Goal: Information Seeking & Learning: Learn about a topic

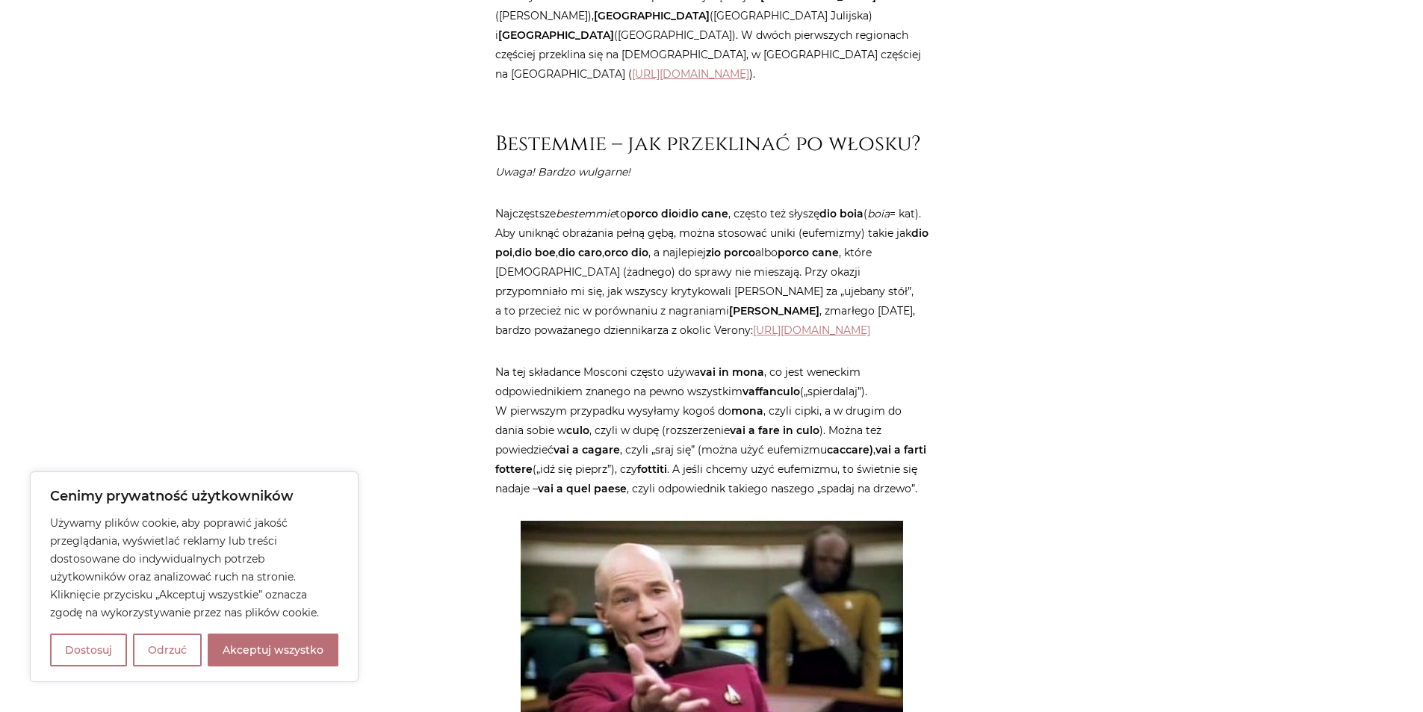
scroll to position [1345, 0]
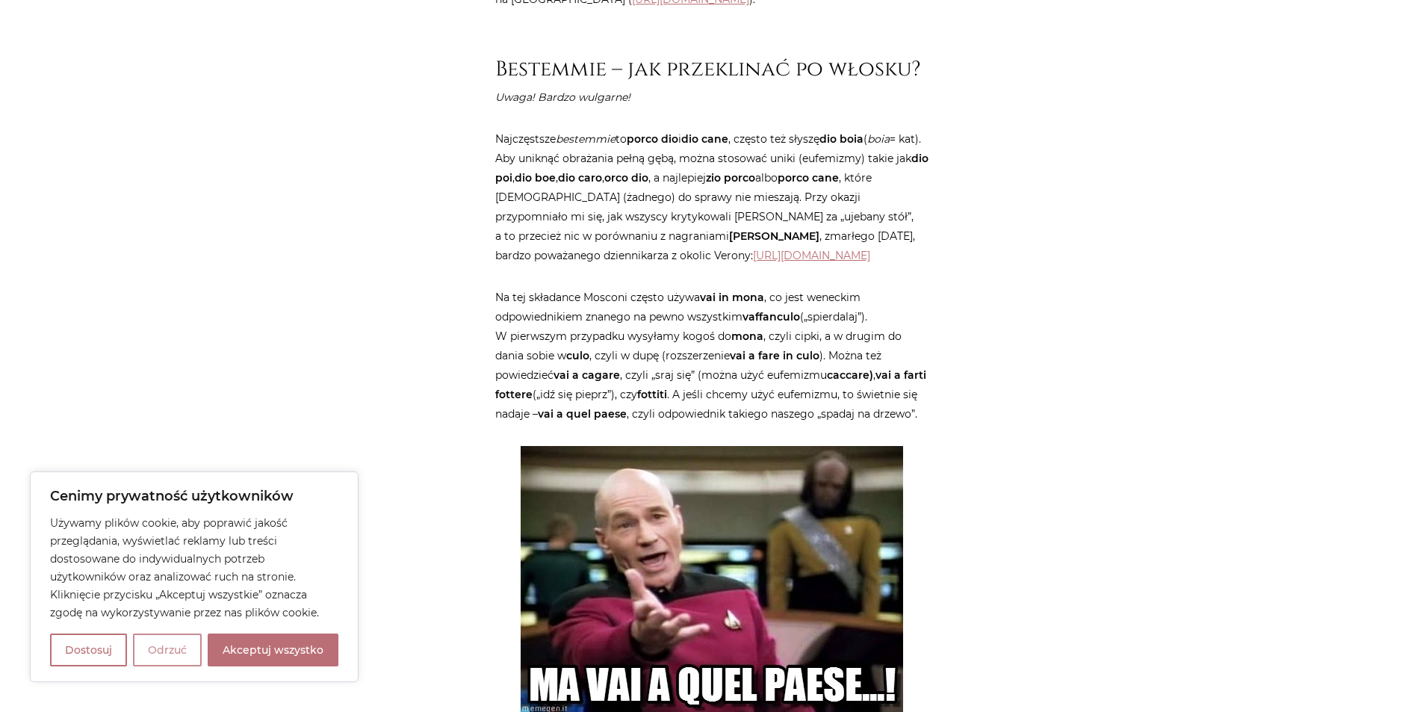
click at [172, 655] on button "Odrzuć" at bounding box center [167, 649] width 69 height 33
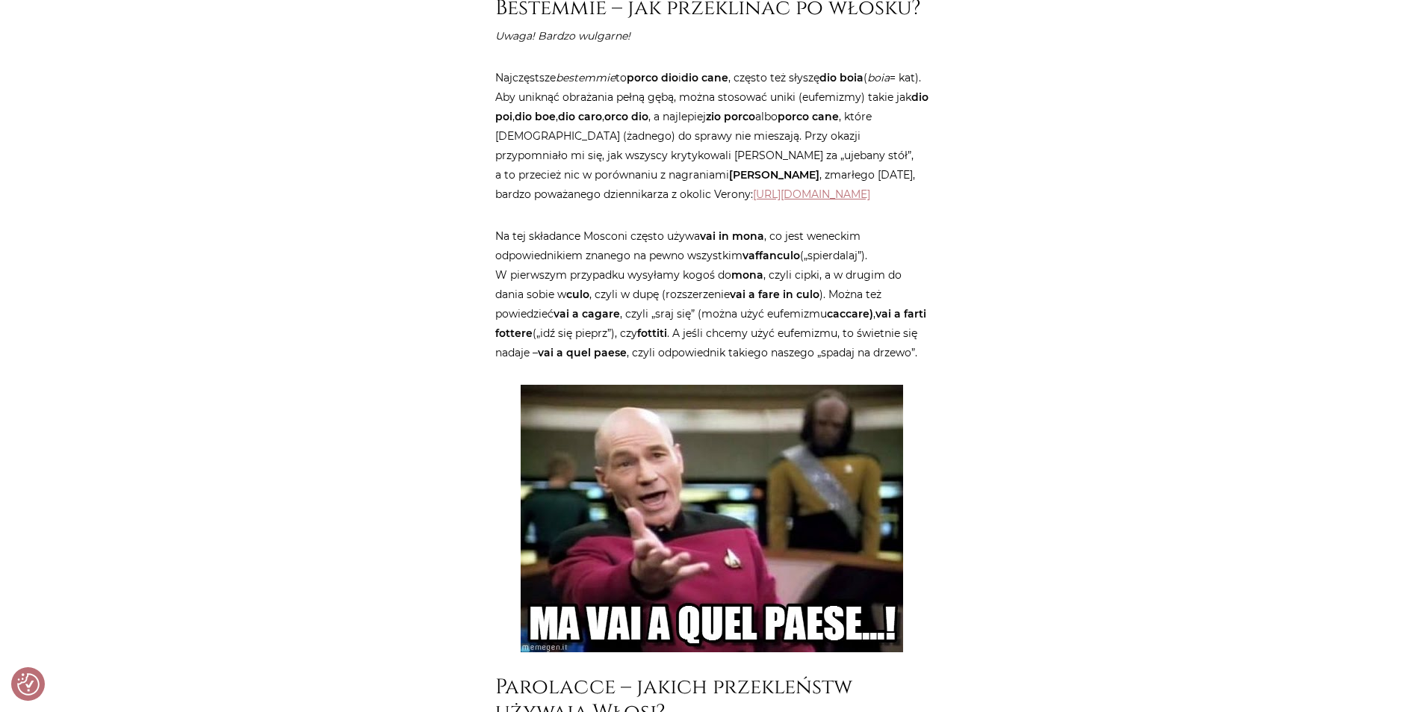
scroll to position [1419, 0]
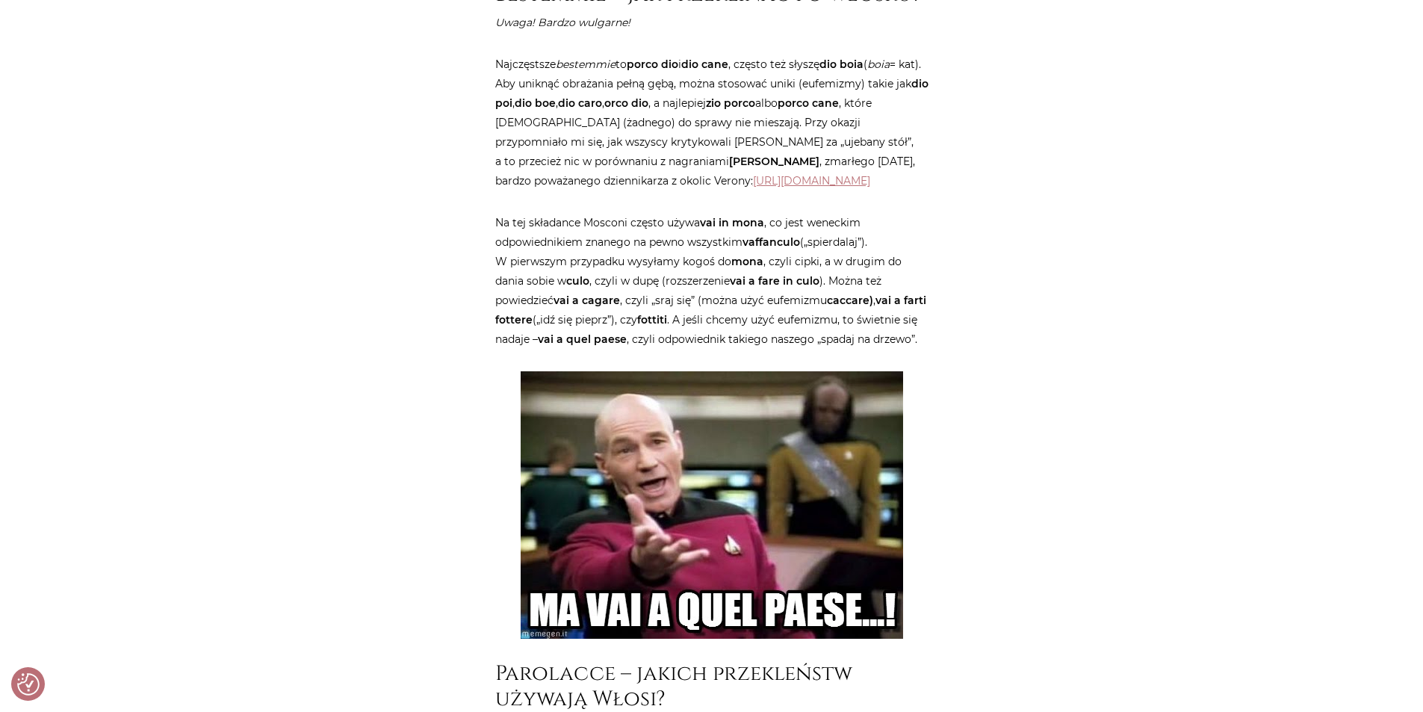
drag, startPoint x: 745, startPoint y: 244, endPoint x: 805, endPoint y: 247, distance: 59.9
click at [806, 244] on p "Na tej składance Mosconi często używa vai in mona , co jest weneckim odpowiedni…" at bounding box center [711, 281] width 433 height 136
copy p "vaffanculo"
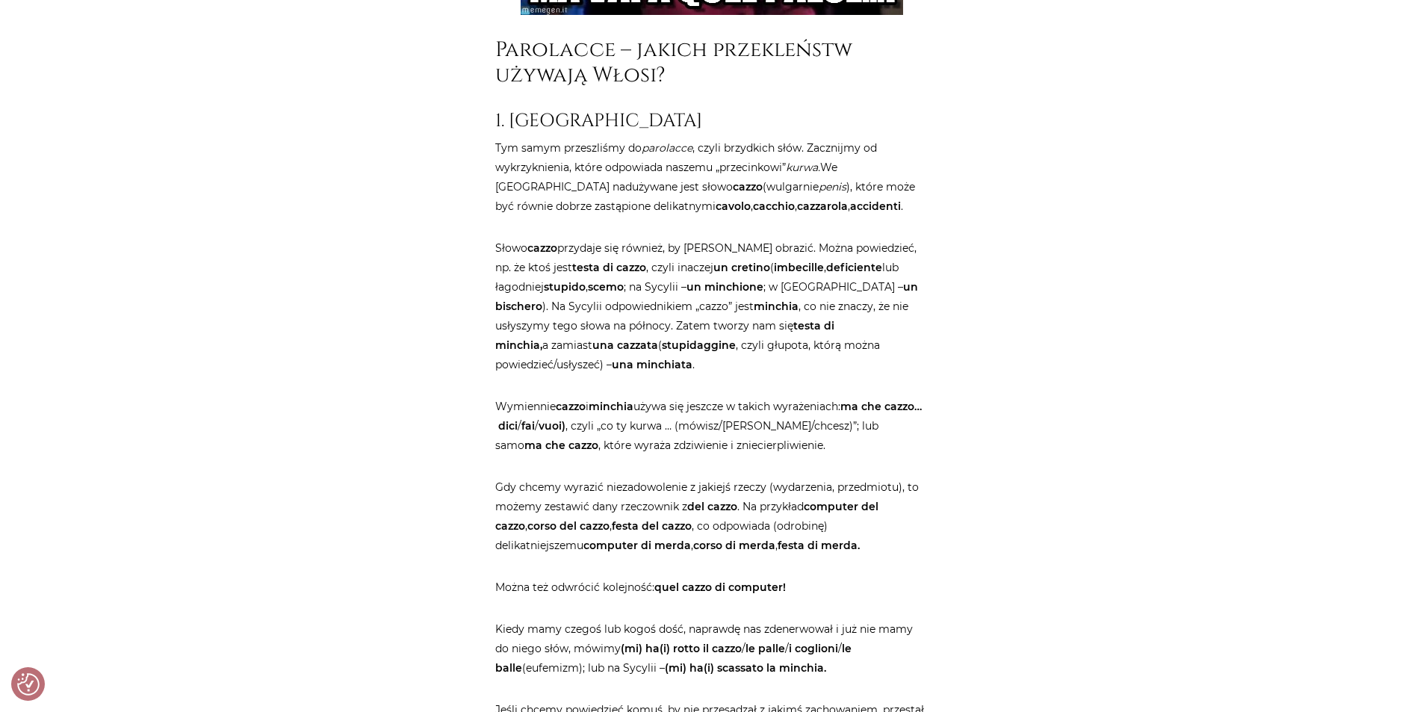
scroll to position [2017, 0]
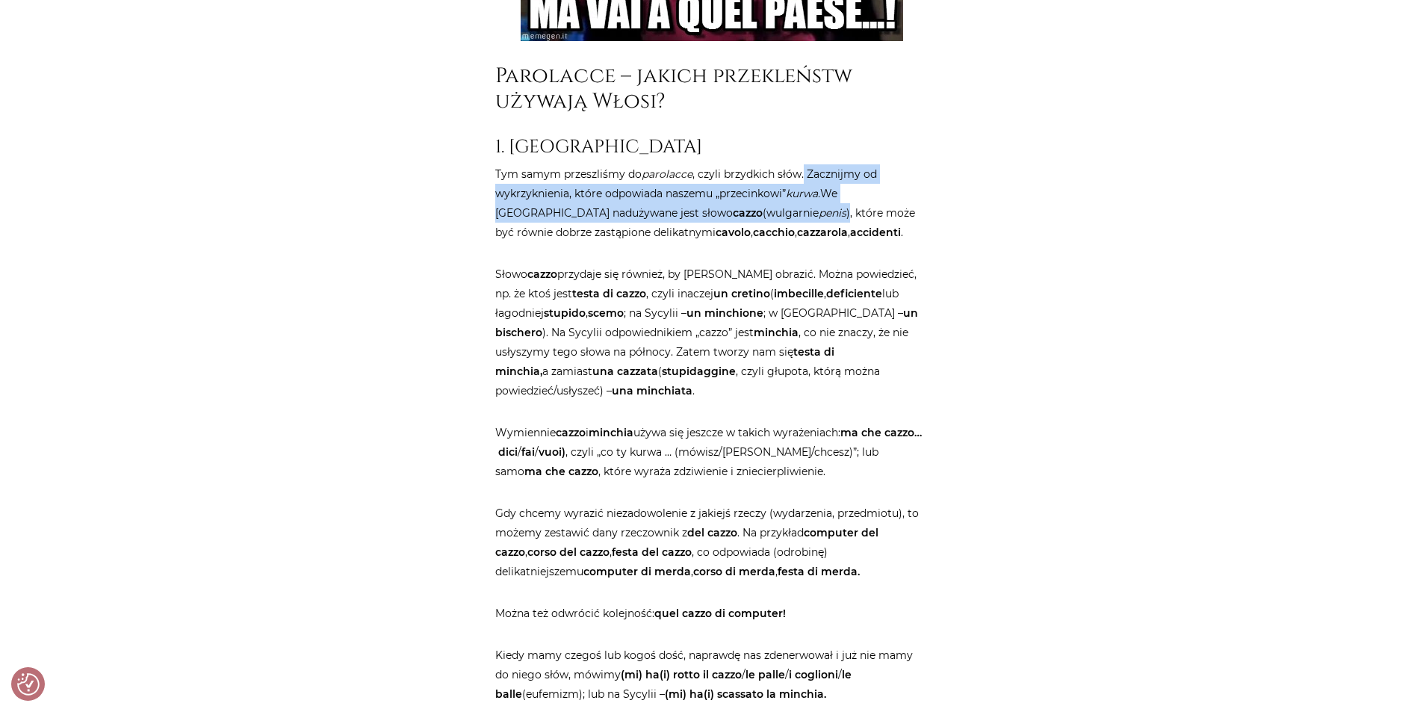
drag, startPoint x: 802, startPoint y: 193, endPoint x: 741, endPoint y: 229, distance: 70.0
click at [741, 229] on p "Tym samym przeszliśmy do parolacce , czyli brzydkich słów. Zacznijmy od wykrzyk…" at bounding box center [711, 203] width 433 height 78
copy p "Zacznijmy od wykrzyknienia, które odpowiada naszemu „przecinkowi” kurwa. We [GE…"
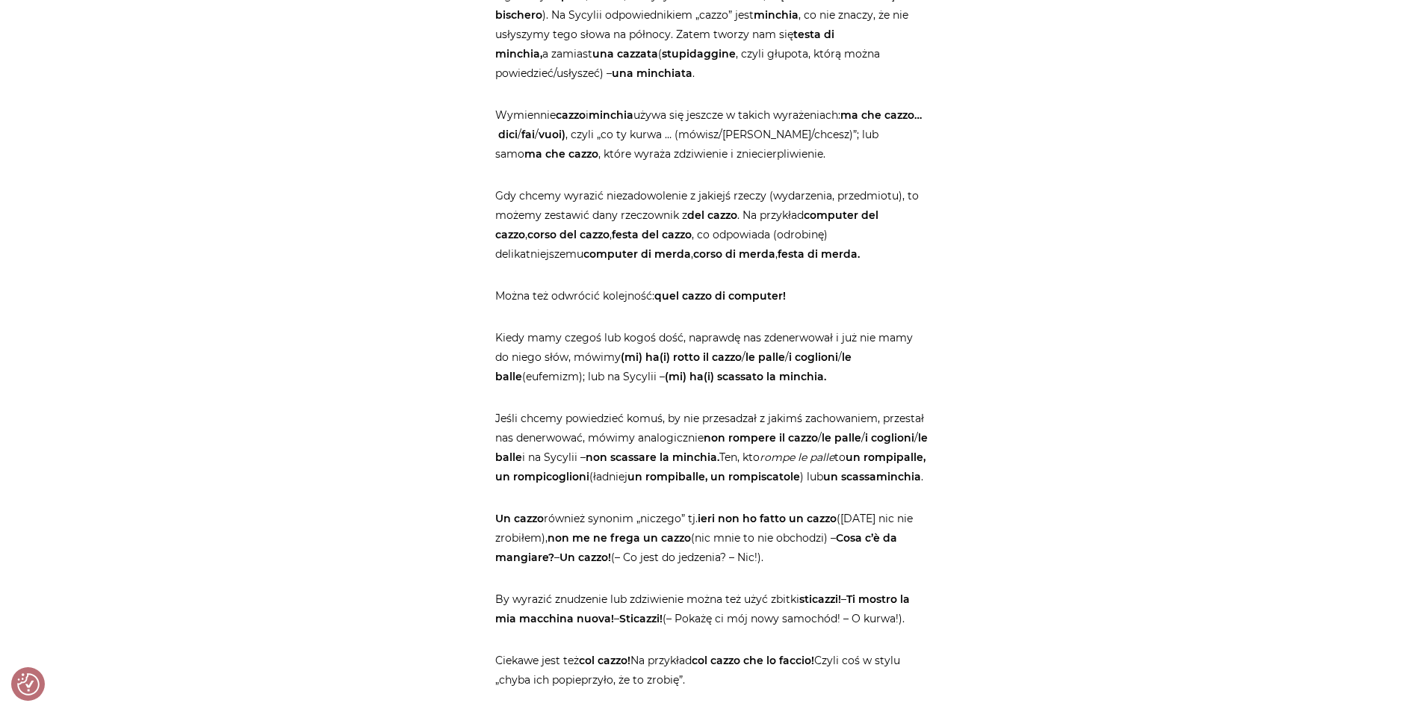
scroll to position [2316, 0]
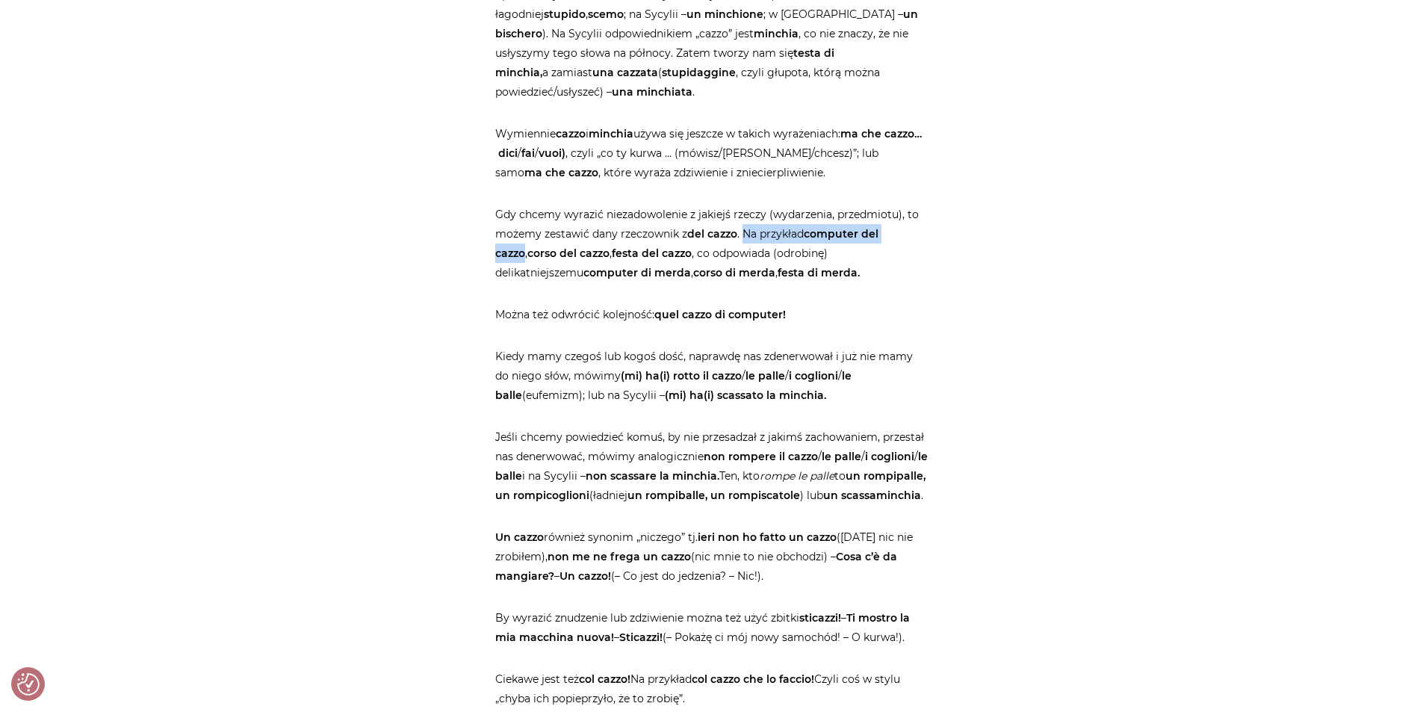
drag, startPoint x: 744, startPoint y: 252, endPoint x: 915, endPoint y: 255, distance: 171.1
click at [915, 255] on p "Gdy chcemy wyrazić niezadowolenie z jakiejś rzeczy (wydarzenia, przedmiotu), to…" at bounding box center [711, 244] width 433 height 78
copy p "Na przykład computer del cazzo"
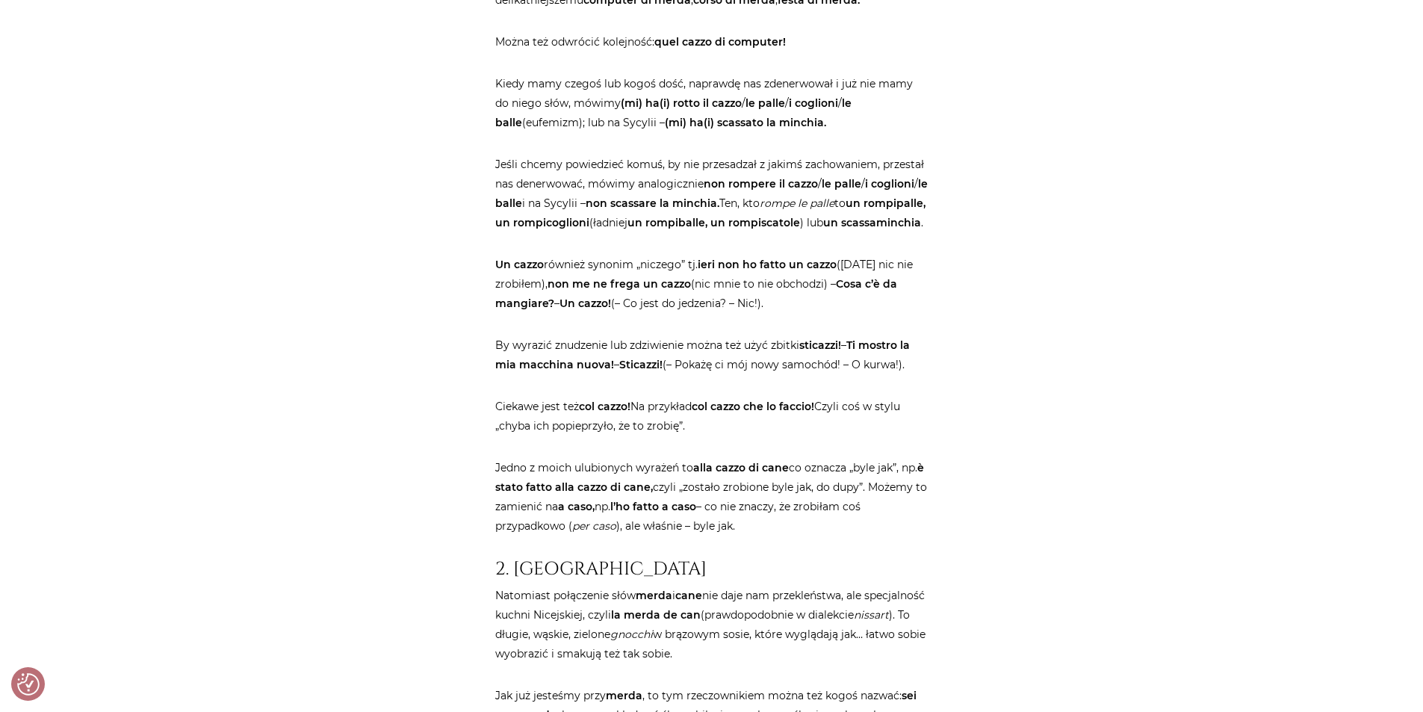
scroll to position [2614, 0]
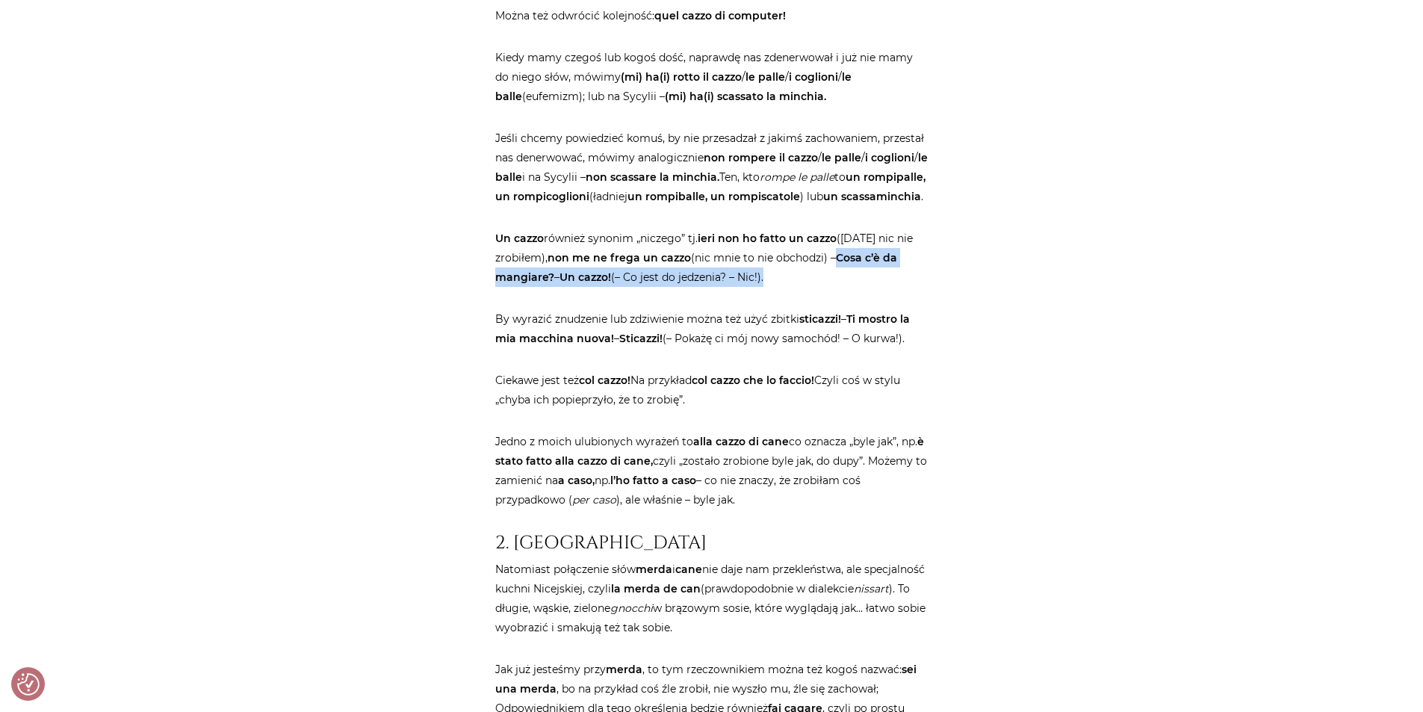
drag, startPoint x: 839, startPoint y: 298, endPoint x: 769, endPoint y: 322, distance: 74.2
click at [769, 287] on p "Un cazzo również synonim „niczego” tj. ieri non ho fatto un cazzo ([DATE] nic n…" at bounding box center [711, 258] width 433 height 58
copy p "Cosa c’è da mangiare? – Un cazzo! (– Co jest do jedzenia? – Nic!)."
click at [1023, 400] on div "Strona główna / Blog / Jak to powiedzieć? / Przekleństwa po włosku. Bez cenzury…" at bounding box center [712, 523] width 896 height 5912
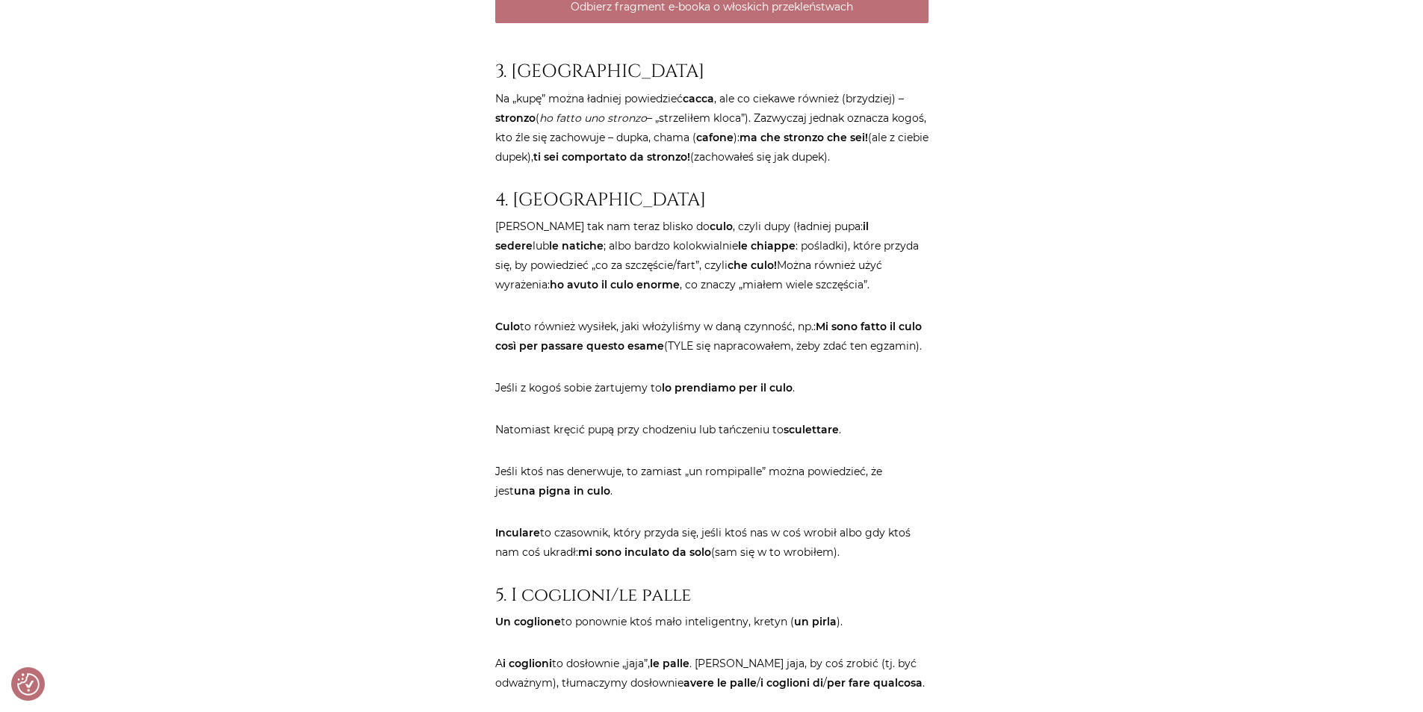
scroll to position [3361, 0]
